Goal: Find specific page/section: Find specific page/section

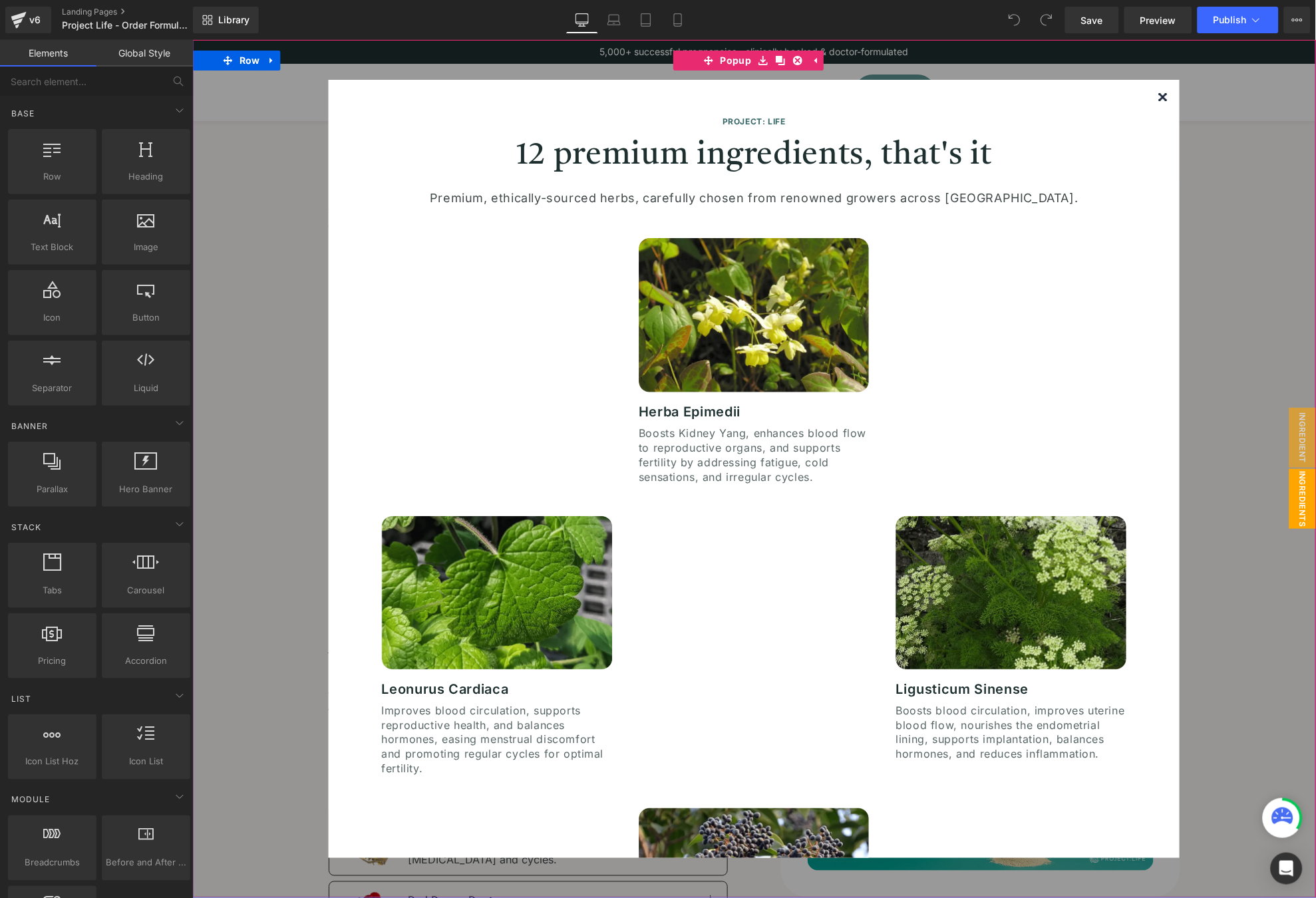
click at [1159, 93] on img at bounding box center [1163, 97] width 8 height 8
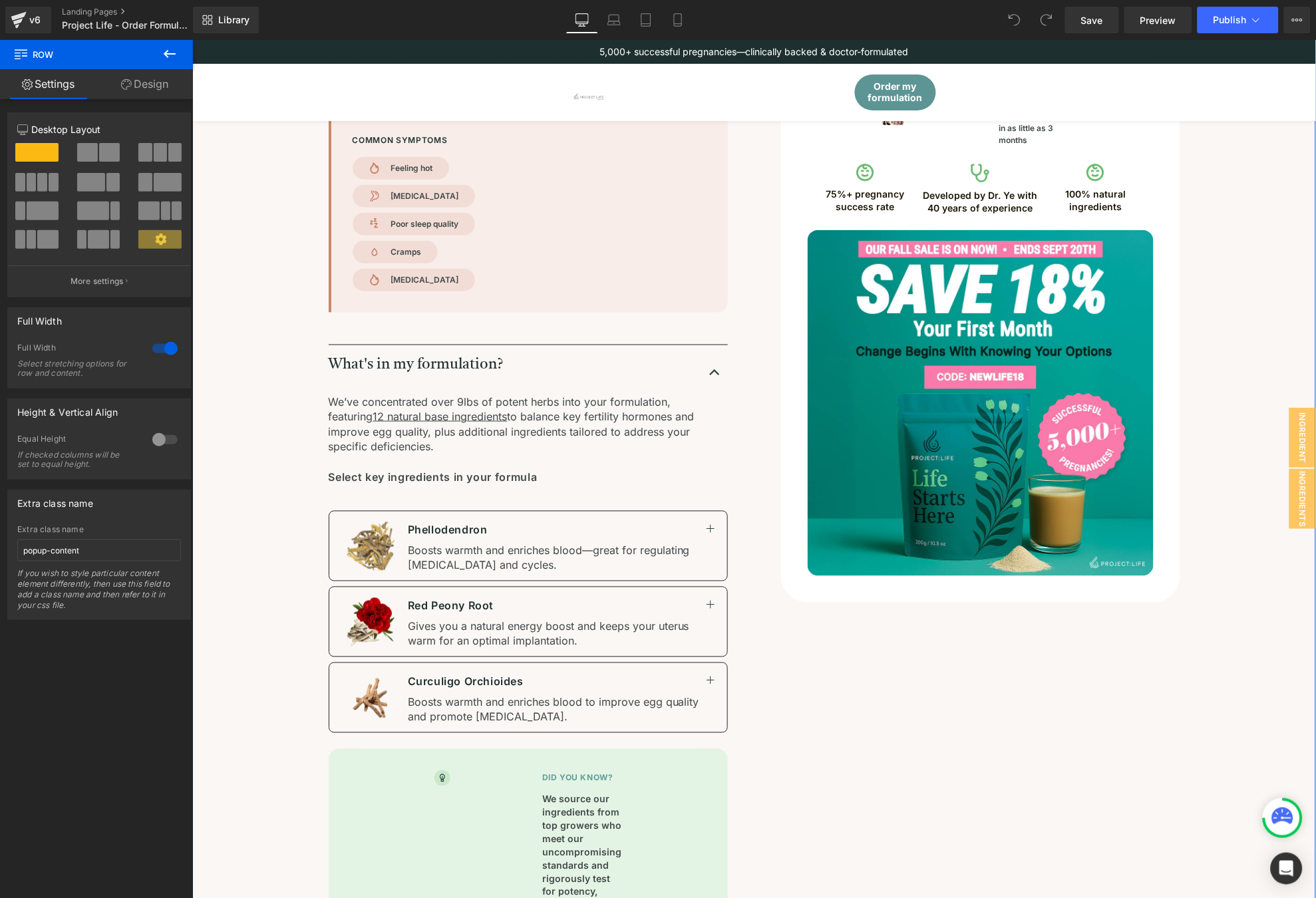
scroll to position [295, 0]
click at [1220, 240] on div "Here’s your results. Heading T [PERSON_NAME] you for filling out the assessment…" at bounding box center [753, 560] width 1017 height 1393
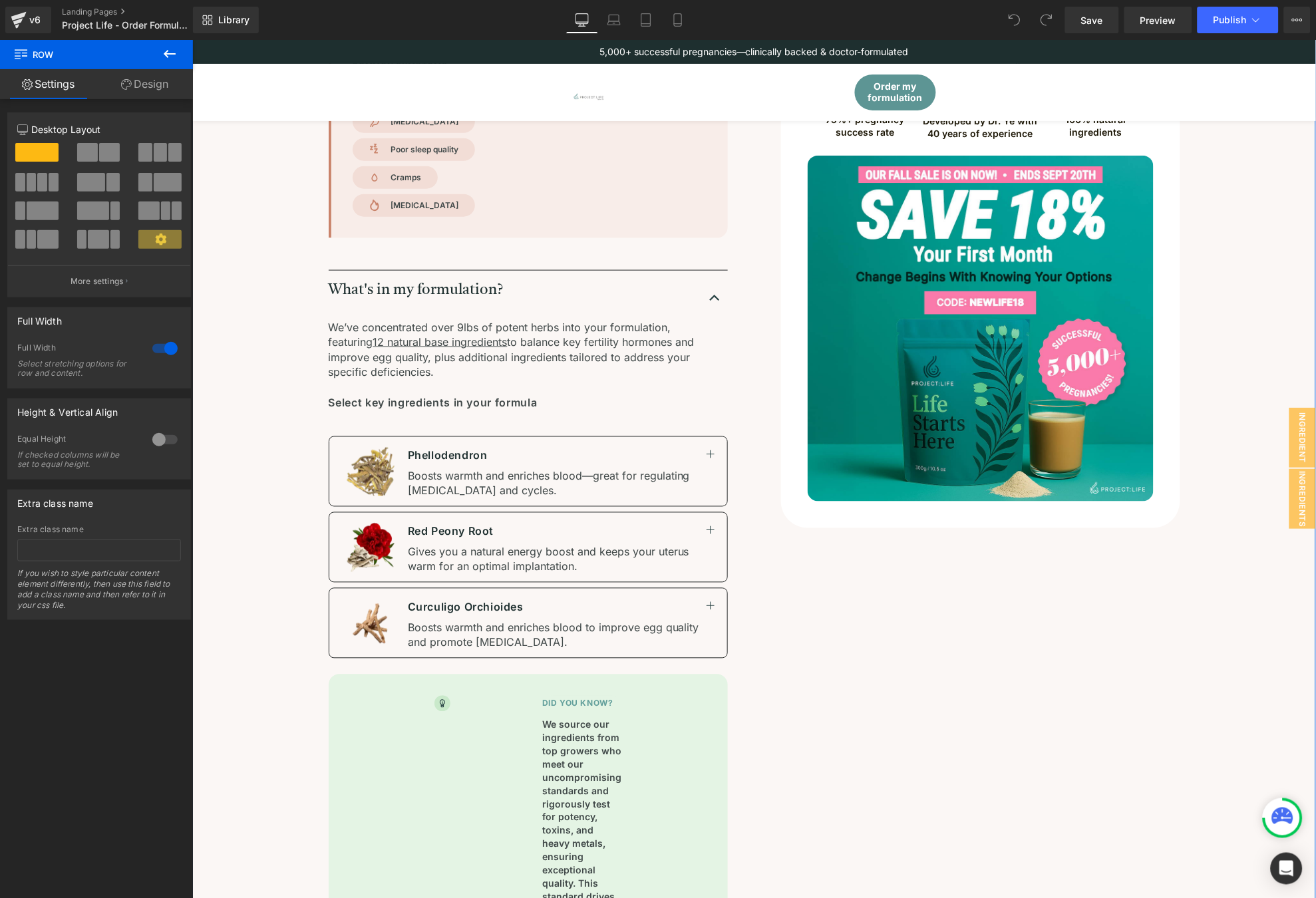
click at [1225, 259] on div "Here’s your results. Heading T [PERSON_NAME] you for filling out the assessment…" at bounding box center [753, 486] width 1017 height 1393
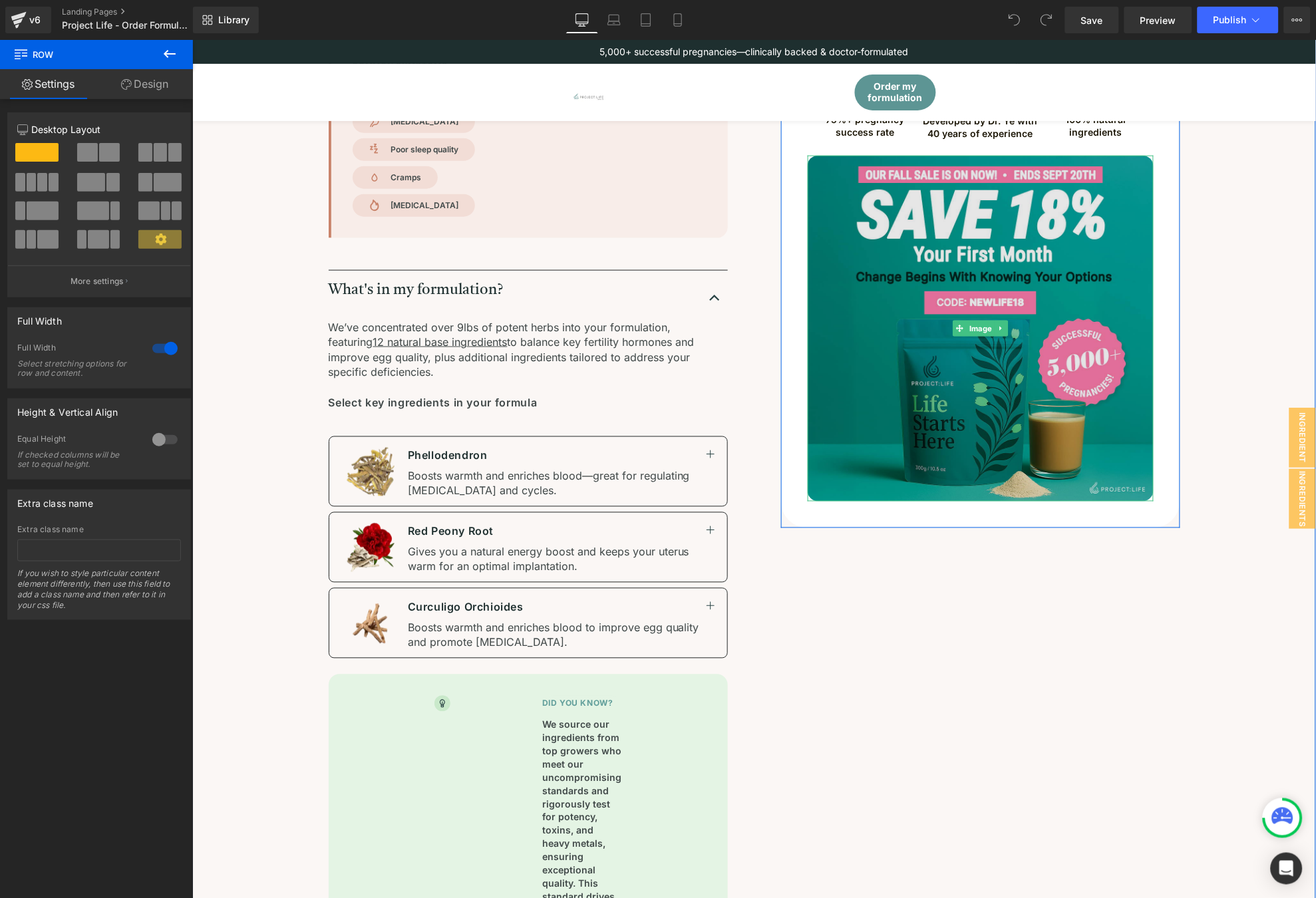
click at [1081, 215] on img at bounding box center [980, 328] width 346 height 346
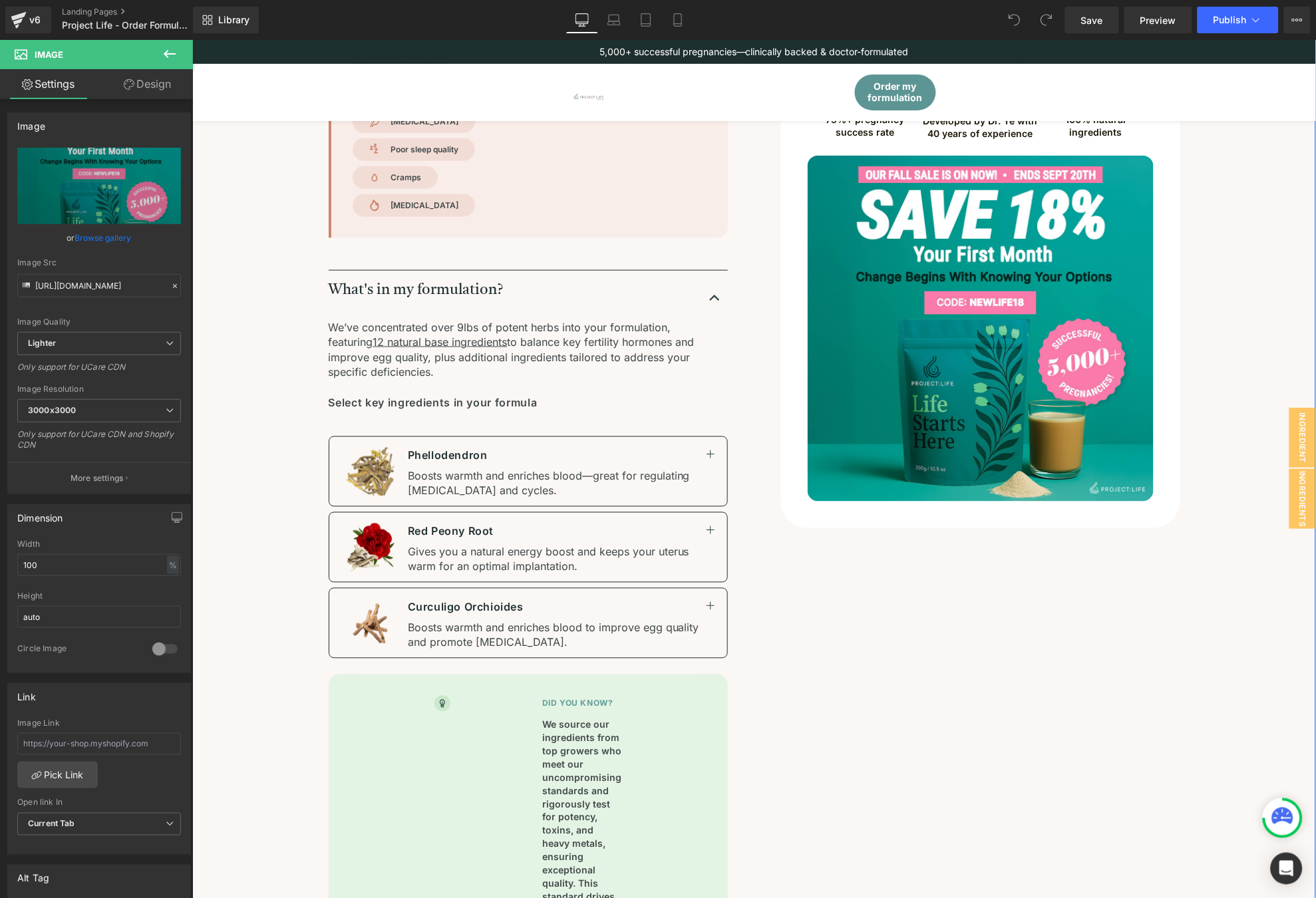
click at [1223, 202] on div "Here’s your results. Heading T [PERSON_NAME] you for filling out the assessment…" at bounding box center [753, 486] width 1017 height 1393
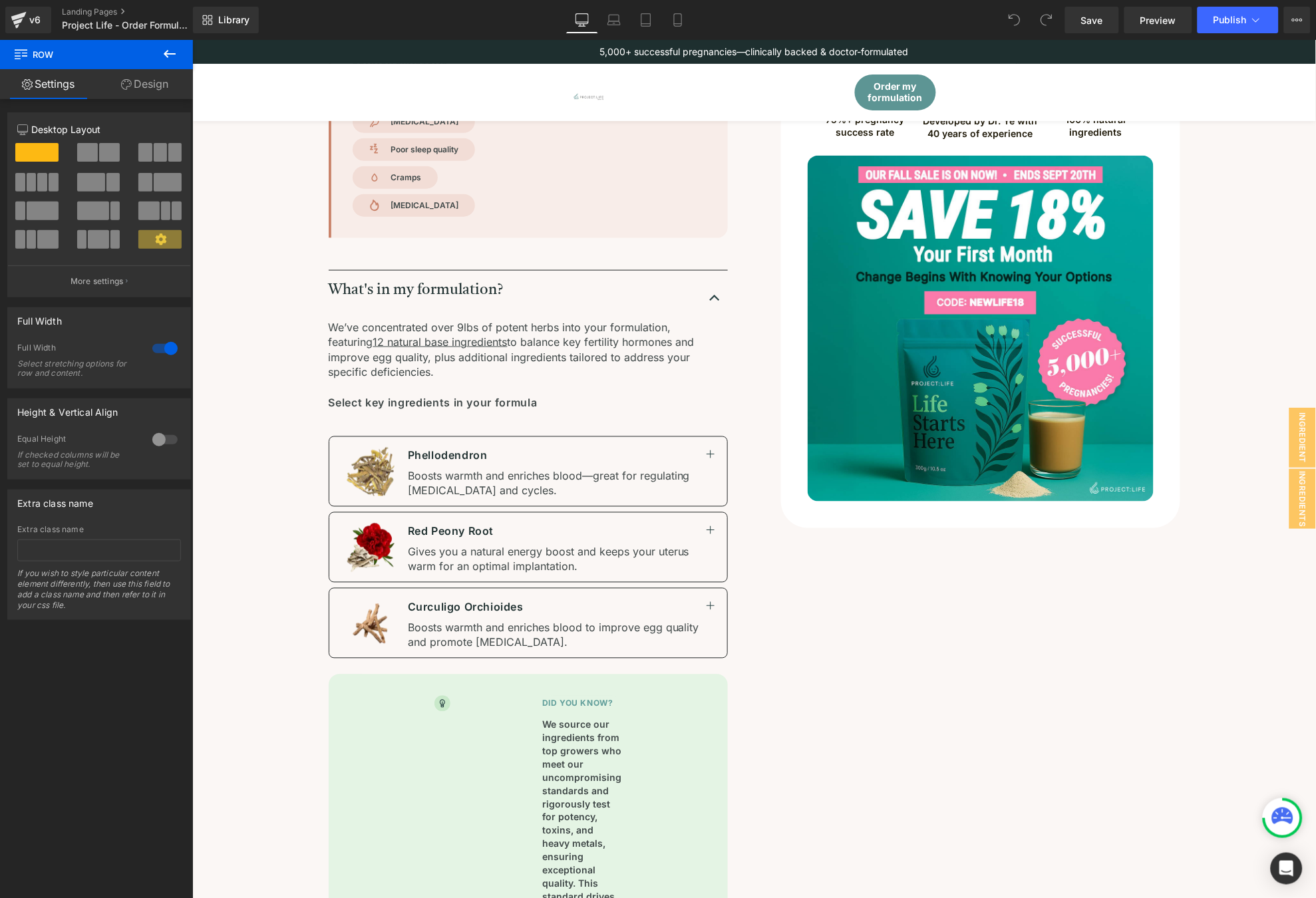
click at [1254, 198] on div "Here’s your results. Heading T [PERSON_NAME] you for filling out the assessment…" at bounding box center [753, 427] width 1124 height 1513
click at [104, 5] on div "v6 Landing Pages Project Life - Order Formula C" at bounding box center [96, 20] width 193 height 40
click at [97, 10] on link "Landing Pages" at bounding box center [138, 12] width 152 height 11
